Goal: Task Accomplishment & Management: Manage account settings

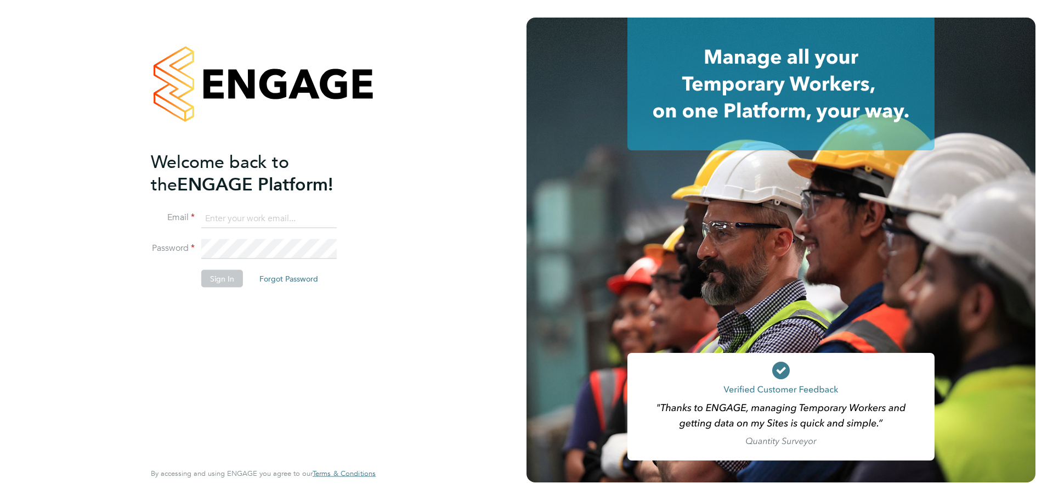
type input "[PERSON_NAME][EMAIL_ADDRESS][PERSON_NAME][DOMAIN_NAME]"
click at [218, 279] on button "Sign In" at bounding box center [222, 278] width 42 height 18
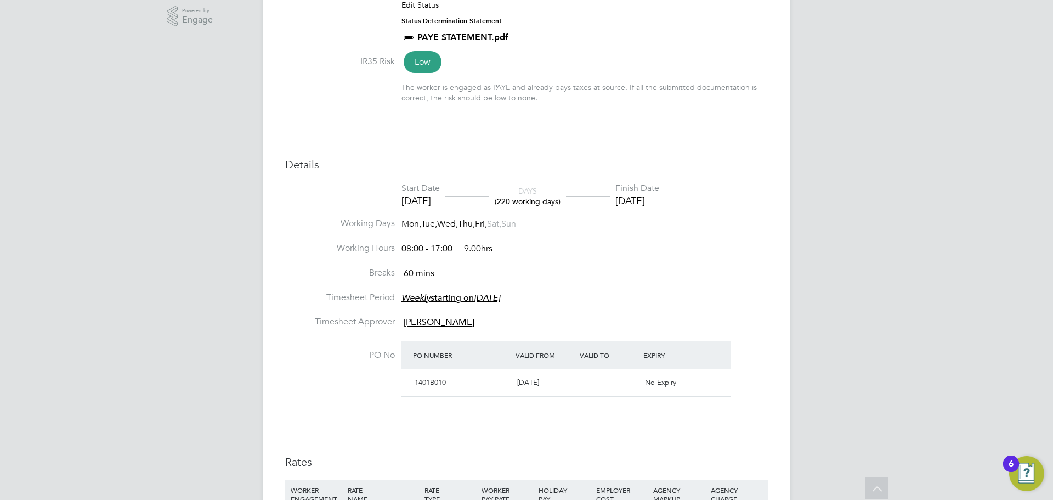
scroll to position [323, 0]
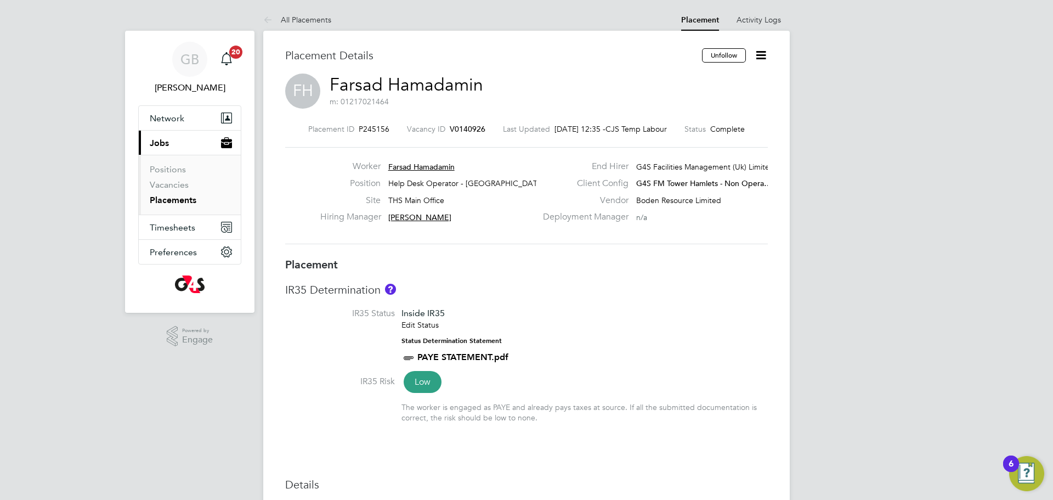
click at [156, 201] on link "Placements" at bounding box center [173, 200] width 47 height 10
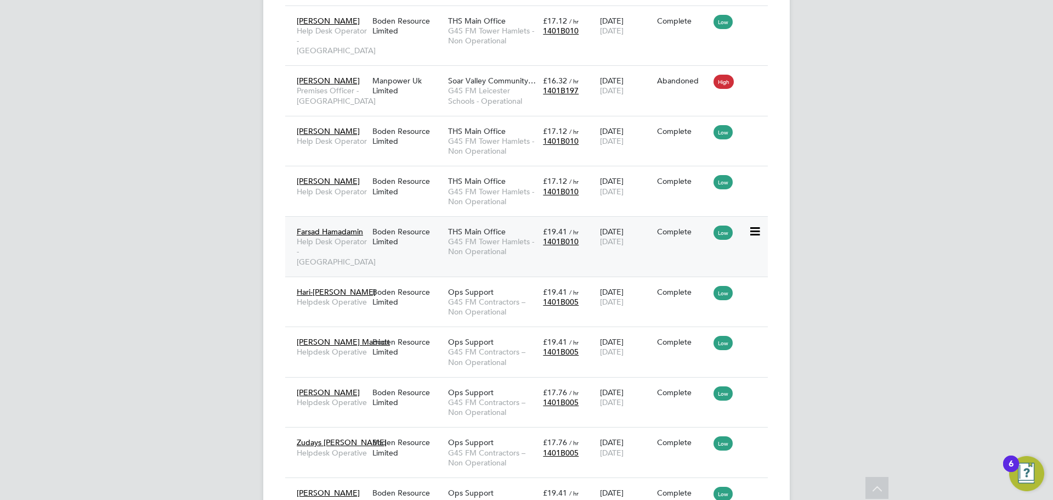
click at [757, 232] on icon at bounding box center [754, 231] width 11 height 13
click at [546, 238] on span "1401B010" at bounding box center [561, 241] width 36 height 10
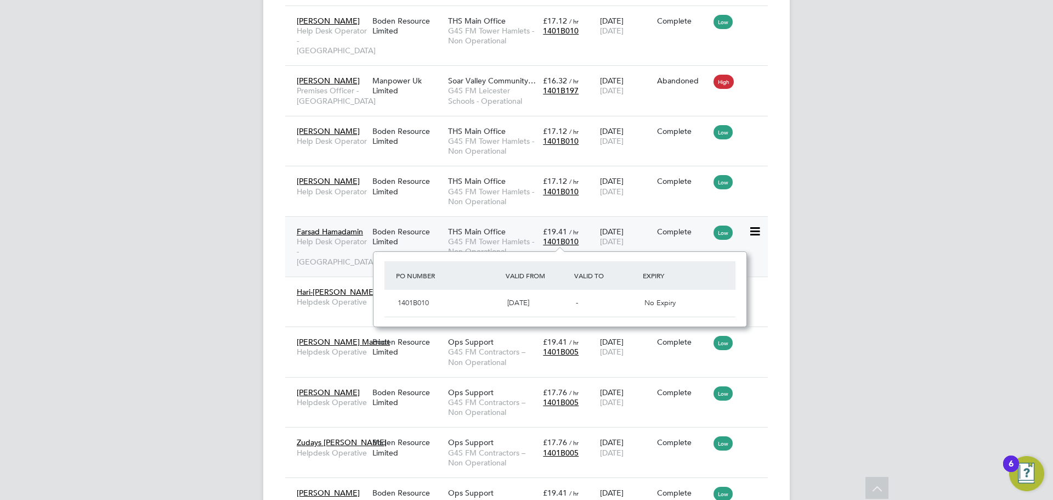
click at [312, 233] on span "Farsad Hamadamin" at bounding box center [330, 232] width 66 height 10
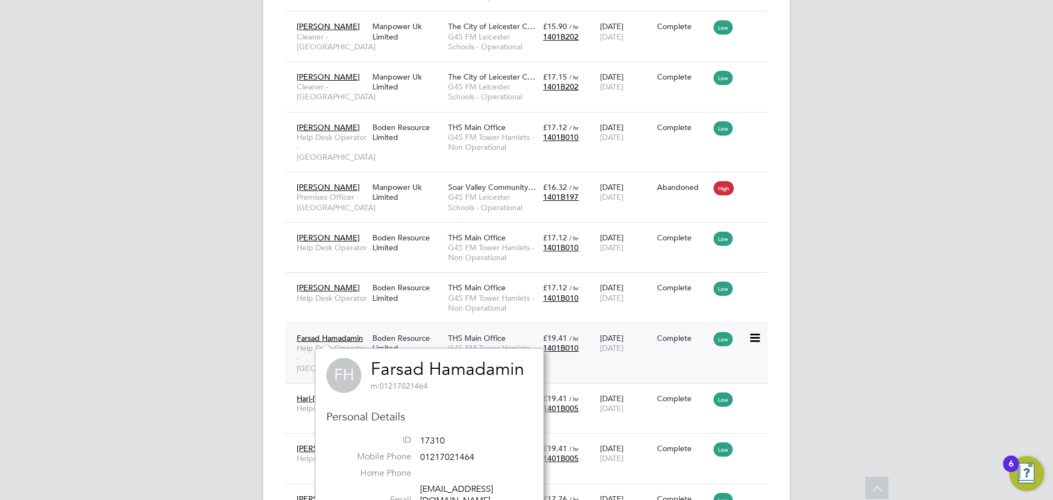
click at [756, 341] on icon at bounding box center [754, 337] width 11 height 13
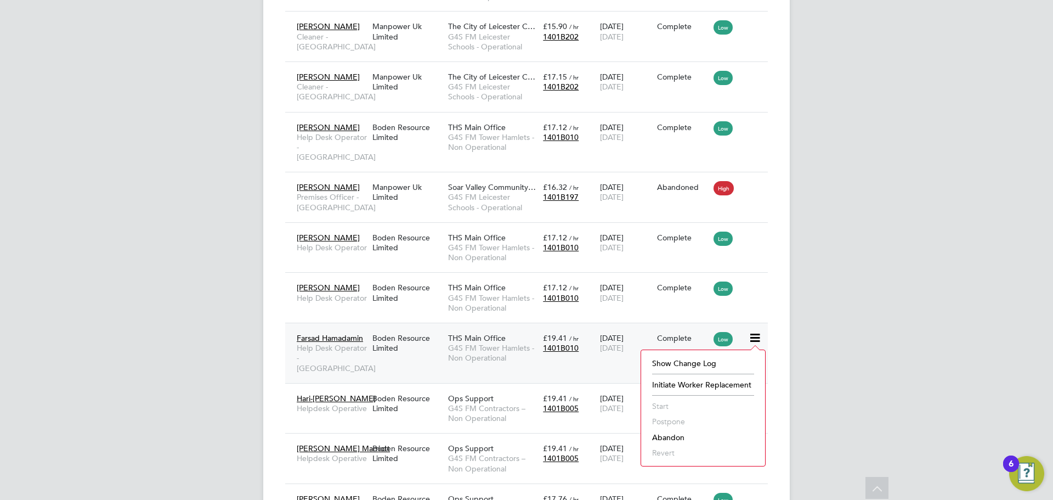
click at [914, 305] on div "GB [PERSON_NAME] Notifications 20 Applications: Network Sites Workers Current p…" at bounding box center [526, 141] width 1053 height 1955
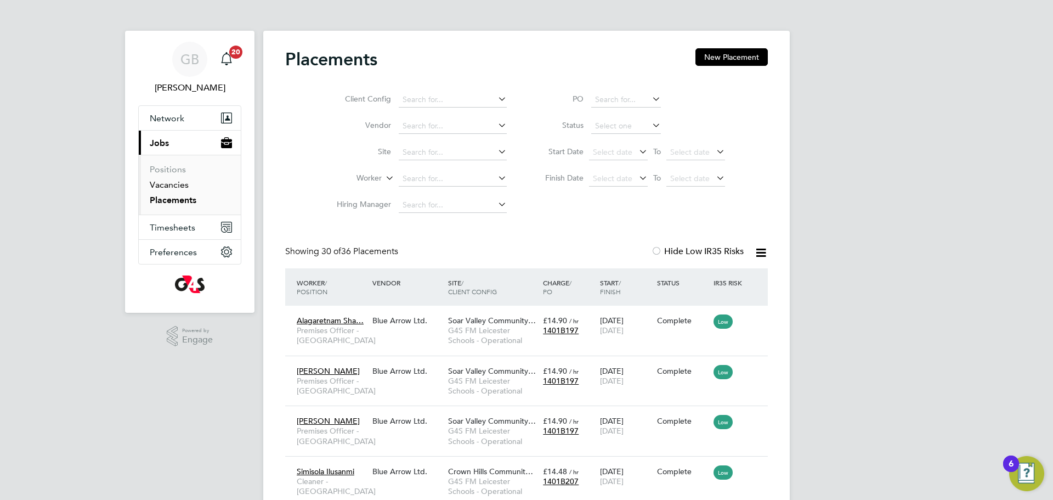
click at [167, 184] on link "Vacancies" at bounding box center [169, 184] width 39 height 10
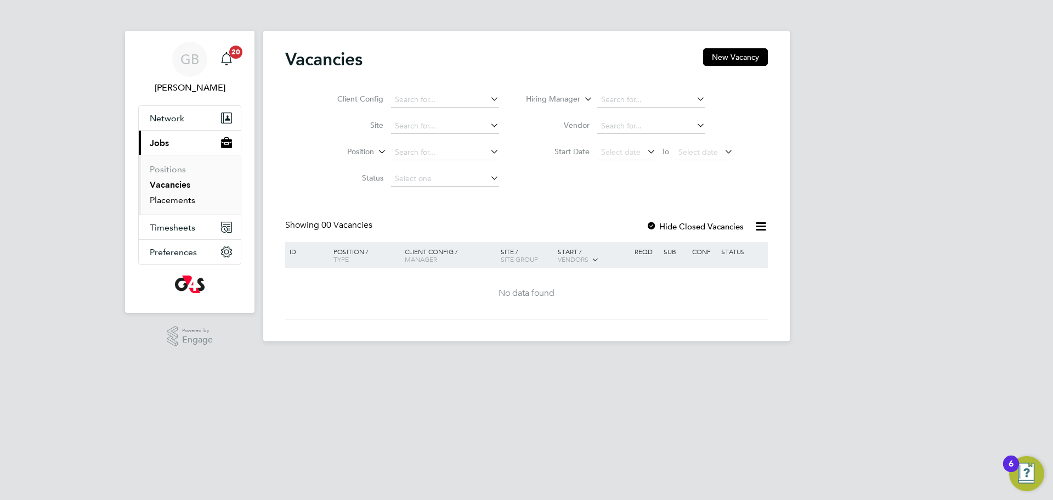
click at [170, 200] on link "Placements" at bounding box center [173, 200] width 46 height 10
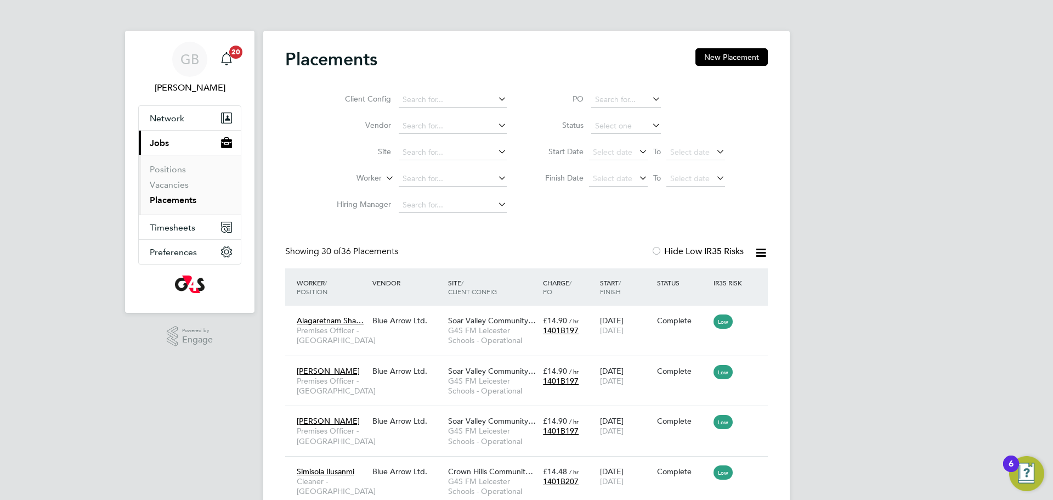
click at [179, 200] on link "Placements" at bounding box center [173, 200] width 47 height 10
click at [163, 231] on span "Timesheets" at bounding box center [173, 227] width 46 height 10
click at [233, 58] on app-alerts-badge "20" at bounding box center [236, 51] width 14 height 15
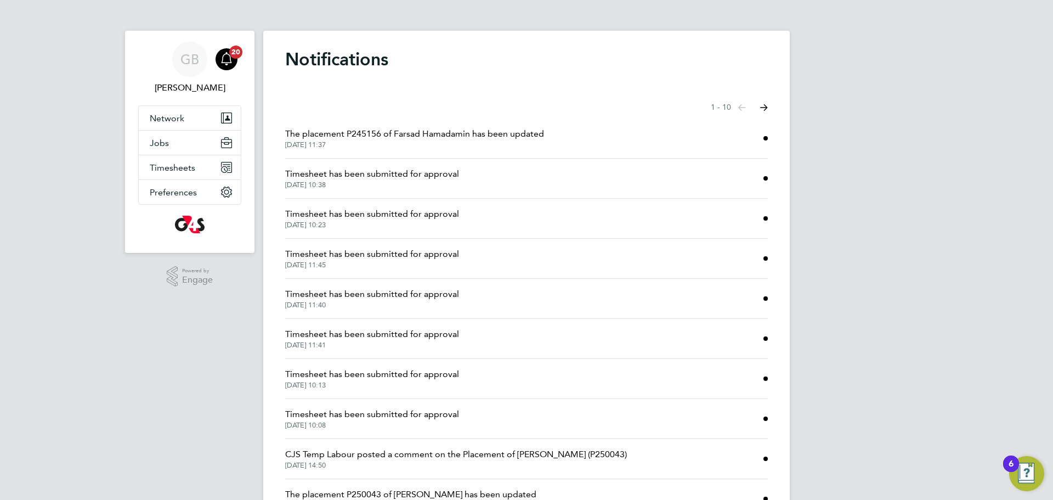
click at [532, 137] on span "The placement P245156 of Farsad Hamadamin has been updated" at bounding box center [414, 133] width 259 height 13
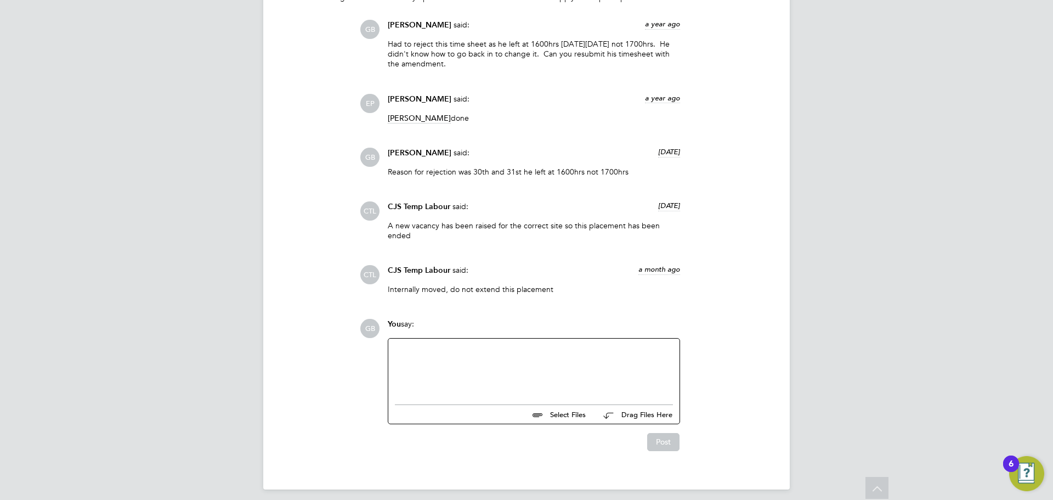
click at [563, 360] on div at bounding box center [534, 368] width 278 height 47
click at [666, 437] on button "Post" at bounding box center [663, 442] width 32 height 18
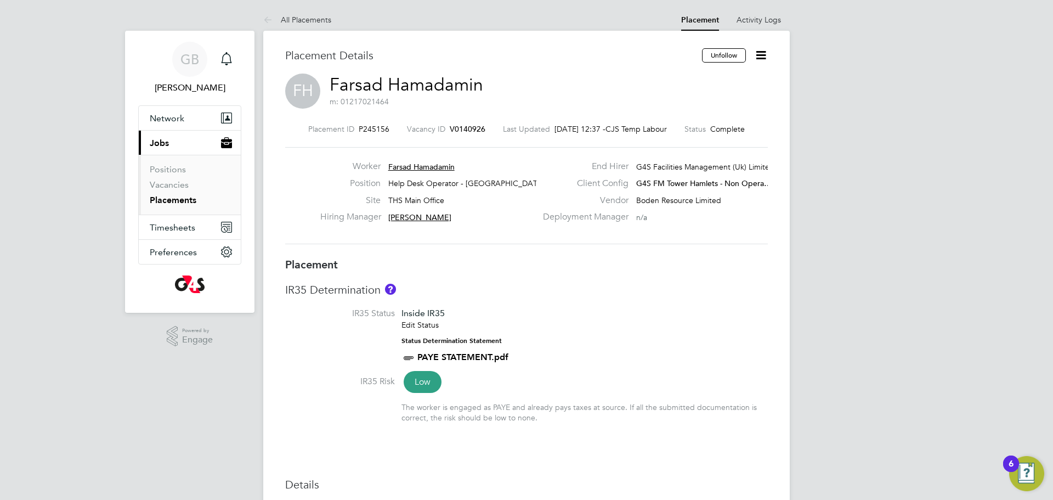
click at [760, 56] on icon at bounding box center [761, 55] width 14 height 14
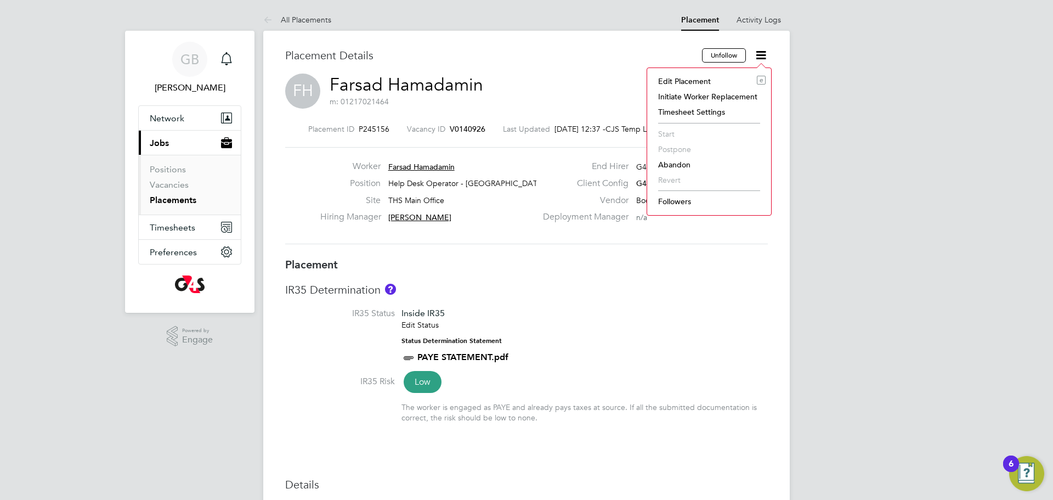
click at [705, 82] on li "Edit Placement e" at bounding box center [709, 81] width 113 height 15
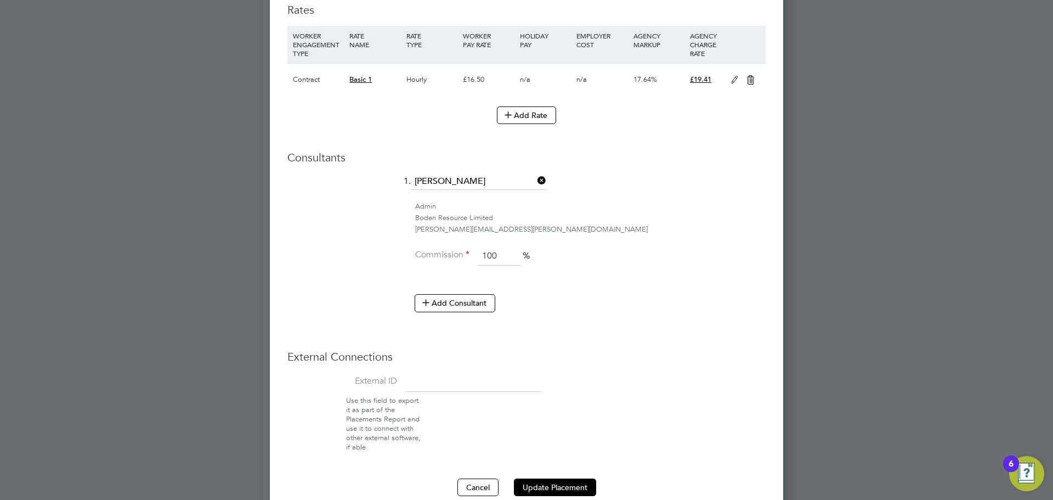
scroll to position [399, 0]
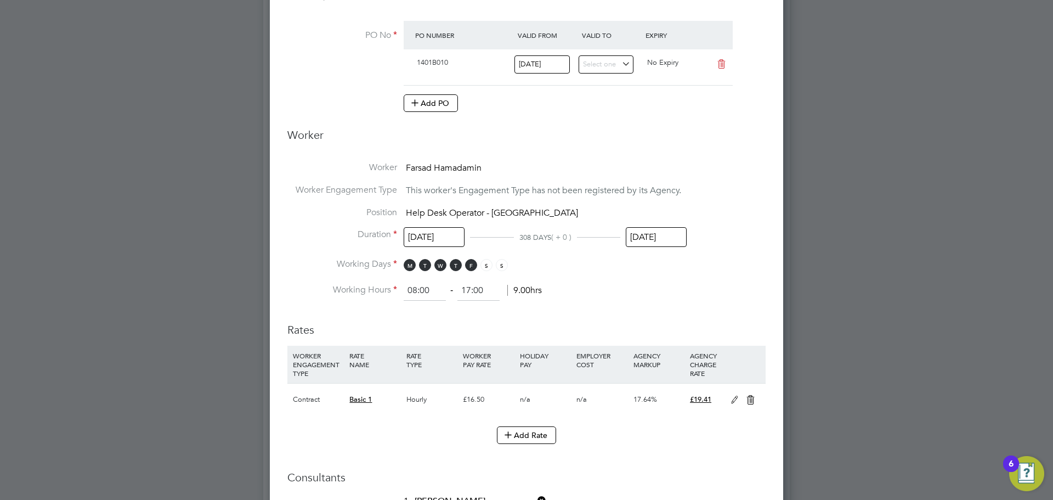
click at [669, 236] on input "[DATE]" at bounding box center [656, 237] width 61 height 20
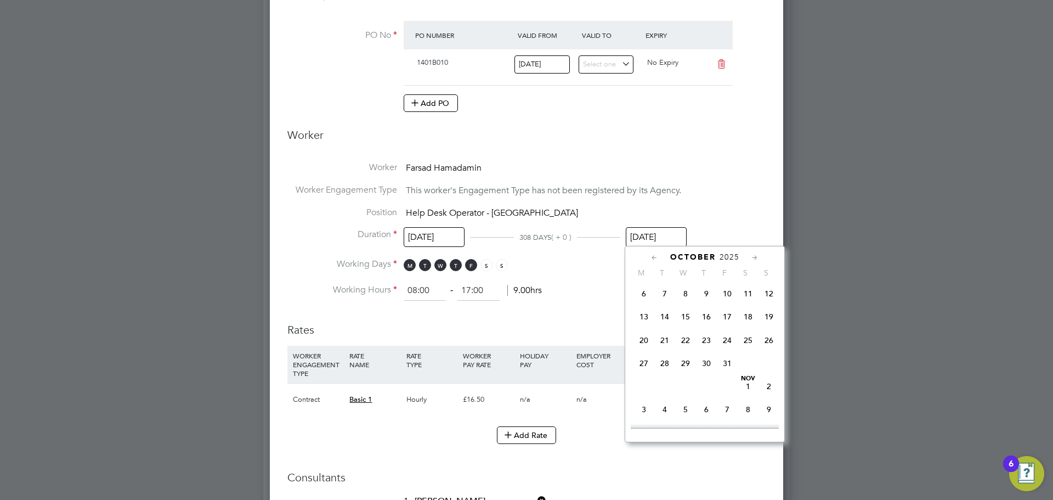
scroll to position [637, 0]
click at [730, 366] on span "31" at bounding box center [727, 355] width 21 height 21
type input "[DATE]"
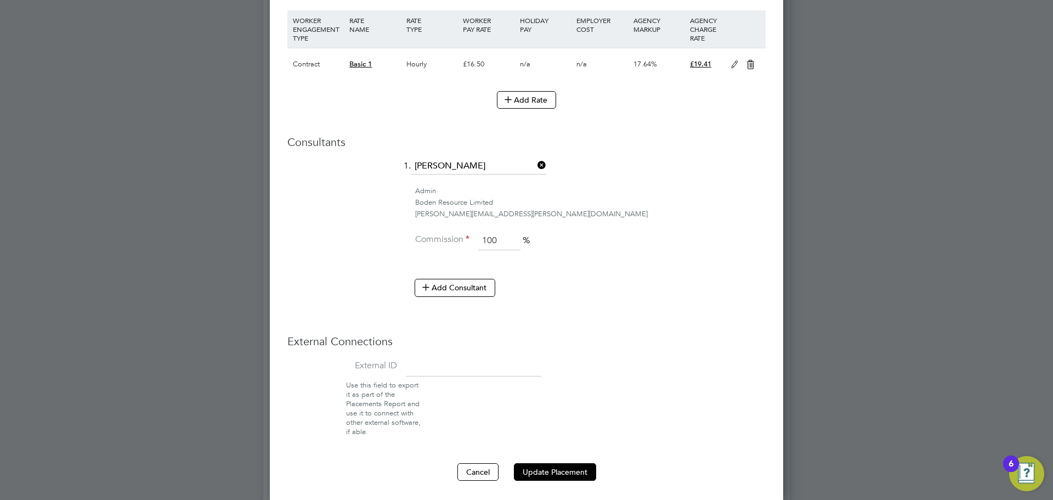
scroll to position [848, 0]
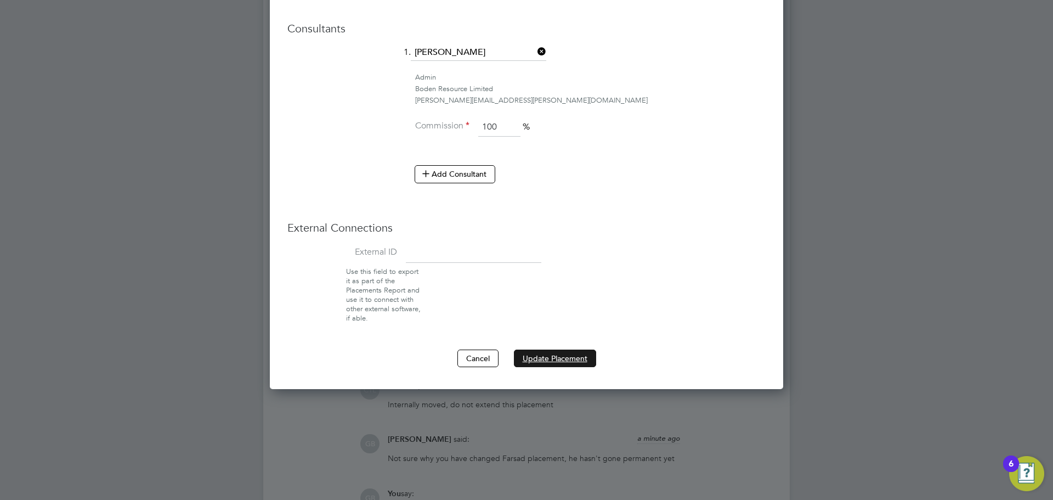
click at [551, 355] on button "Update Placement" at bounding box center [555, 358] width 82 height 18
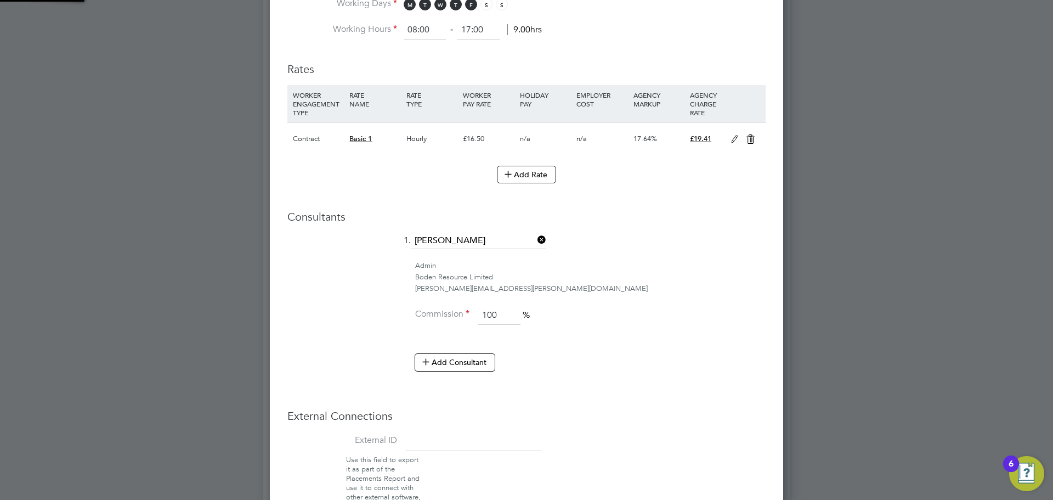
scroll to position [0, 0]
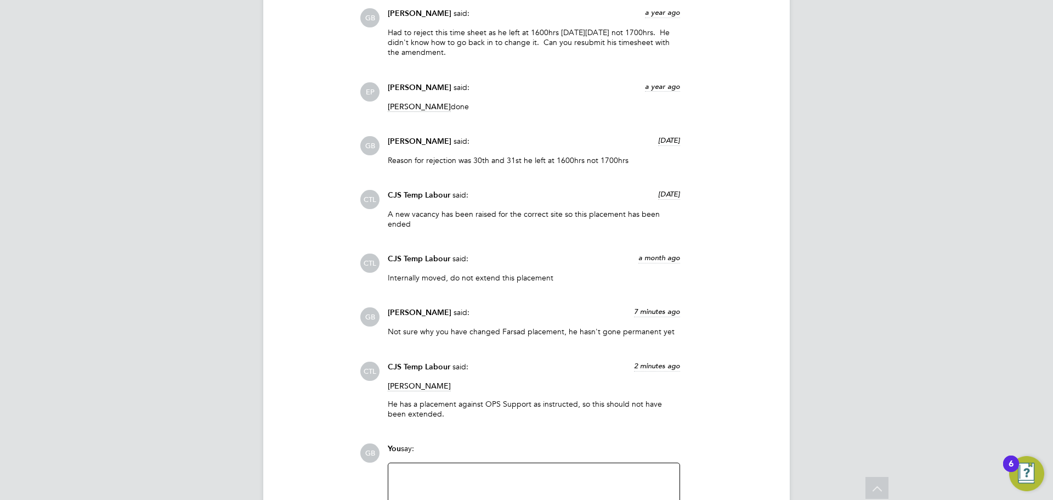
scroll to position [1074, 0]
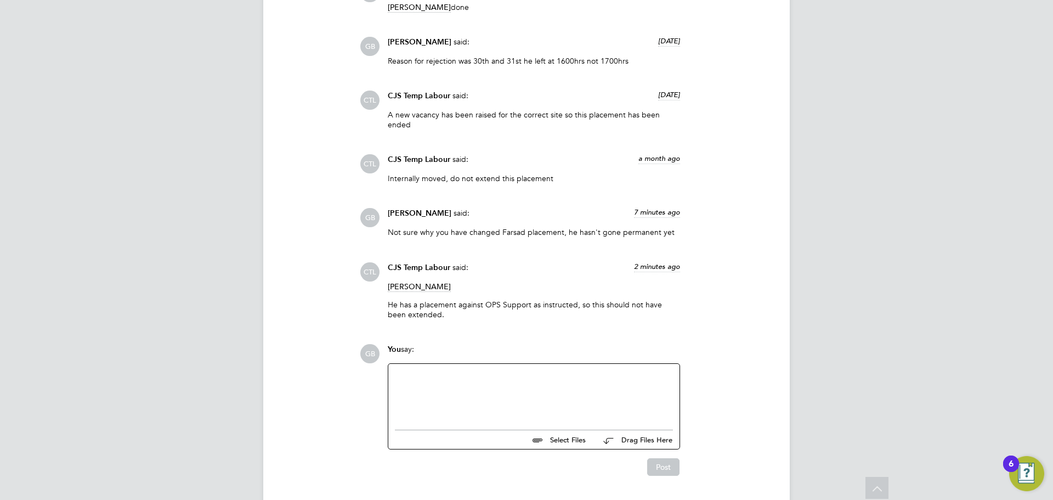
click at [456, 384] on div at bounding box center [534, 393] width 278 height 47
click at [659, 462] on button "Post" at bounding box center [663, 467] width 32 height 18
